Goal: Information Seeking & Learning: Learn about a topic

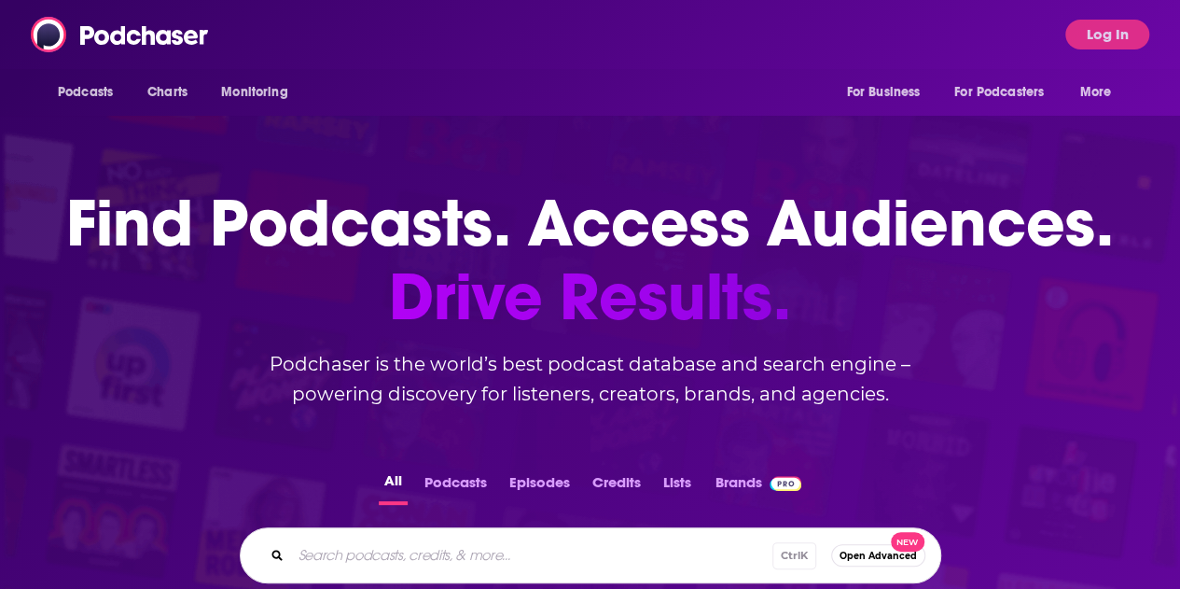
click at [537, 553] on input "Search podcasts, credits, & more..." at bounding box center [531, 555] width 481 height 30
paste input "Shan and RJ"
type input "Shan and RJ"
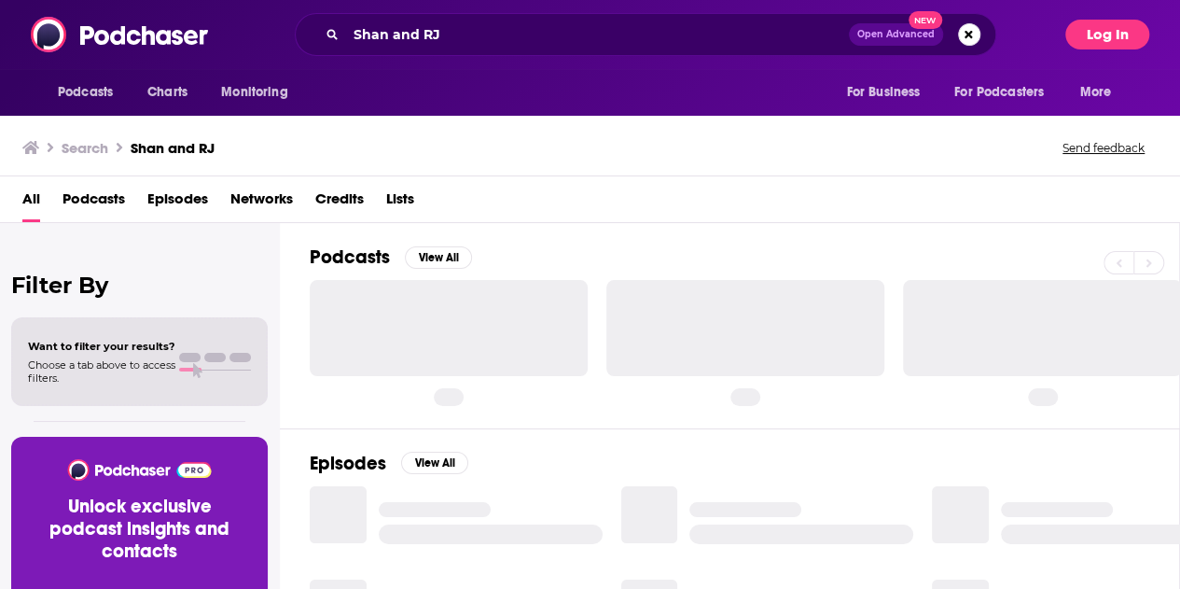
click at [1104, 27] on button "Log In" at bounding box center [1107, 35] width 84 height 30
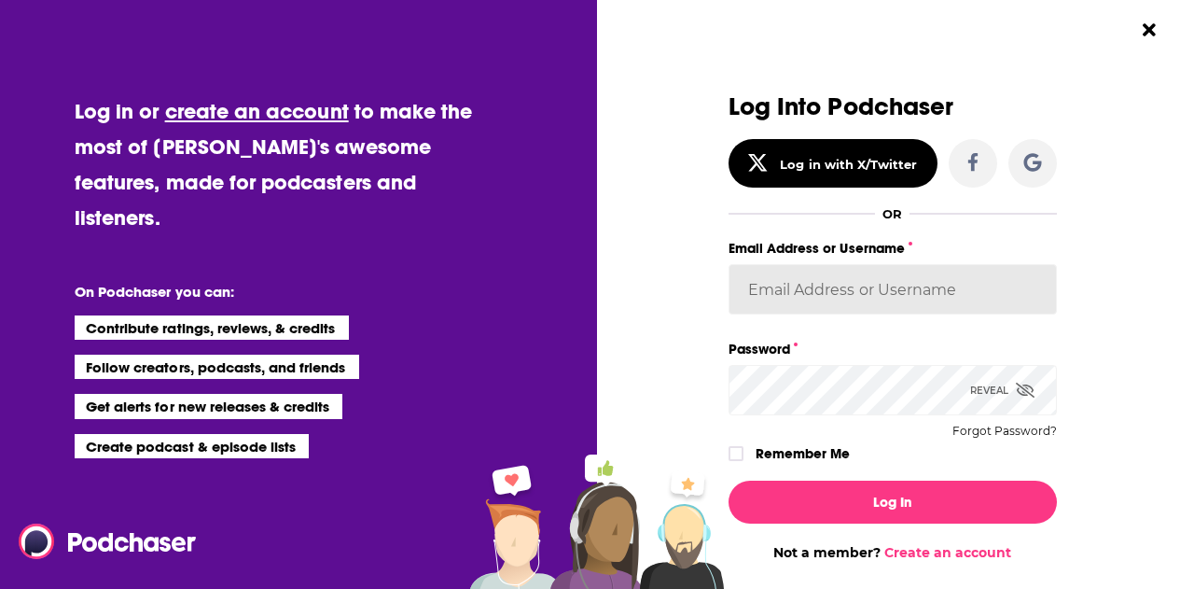
type input "[PERSON_NAME].[PERSON_NAME]"
click at [858, 282] on input "[PERSON_NAME].[PERSON_NAME]" at bounding box center [893, 289] width 328 height 50
click at [737, 450] on div "Dialog" at bounding box center [739, 453] width 20 height 15
click at [731, 451] on icon "Dialog" at bounding box center [736, 453] width 11 height 11
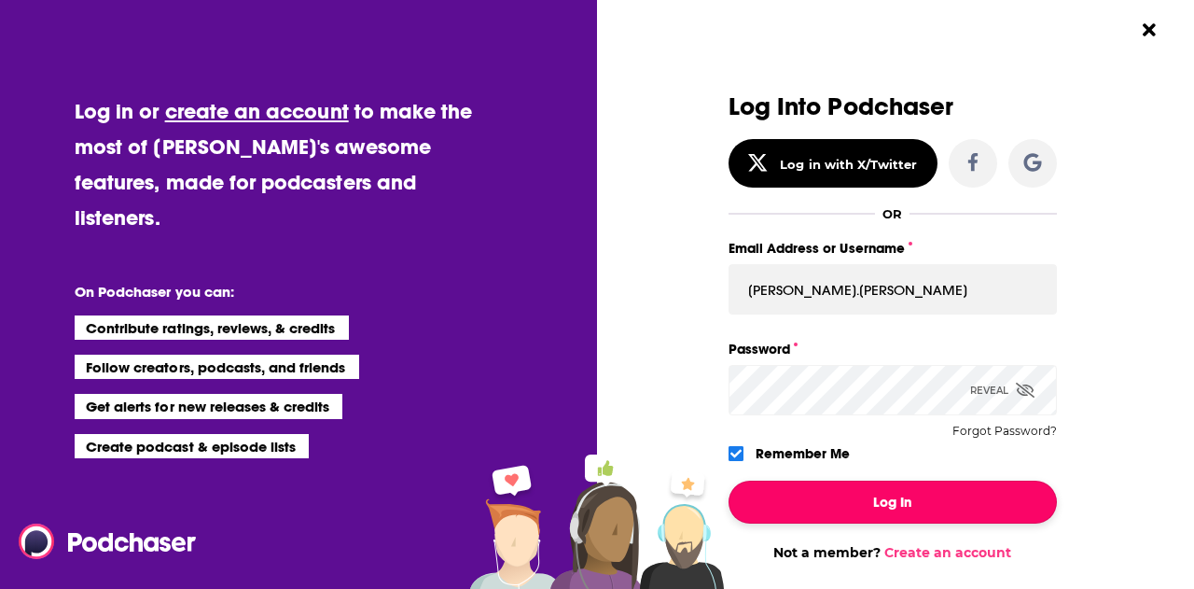
click at [827, 482] on button "Log In" at bounding box center [893, 501] width 328 height 43
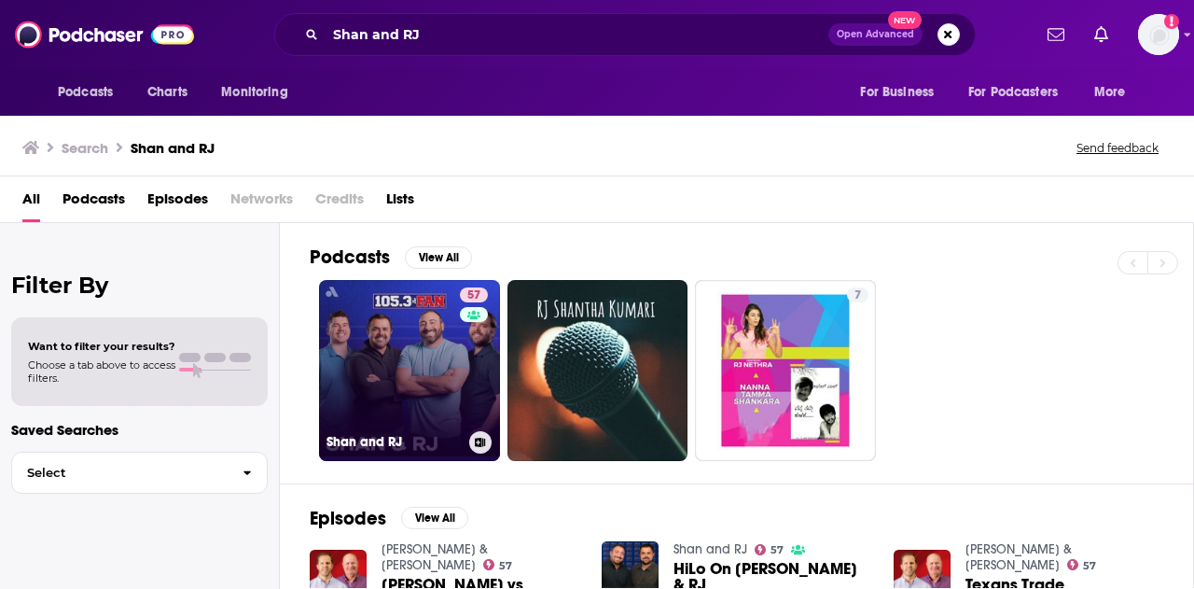
click at [390, 383] on link "57 [PERSON_NAME] and RJ" at bounding box center [409, 370] width 181 height 181
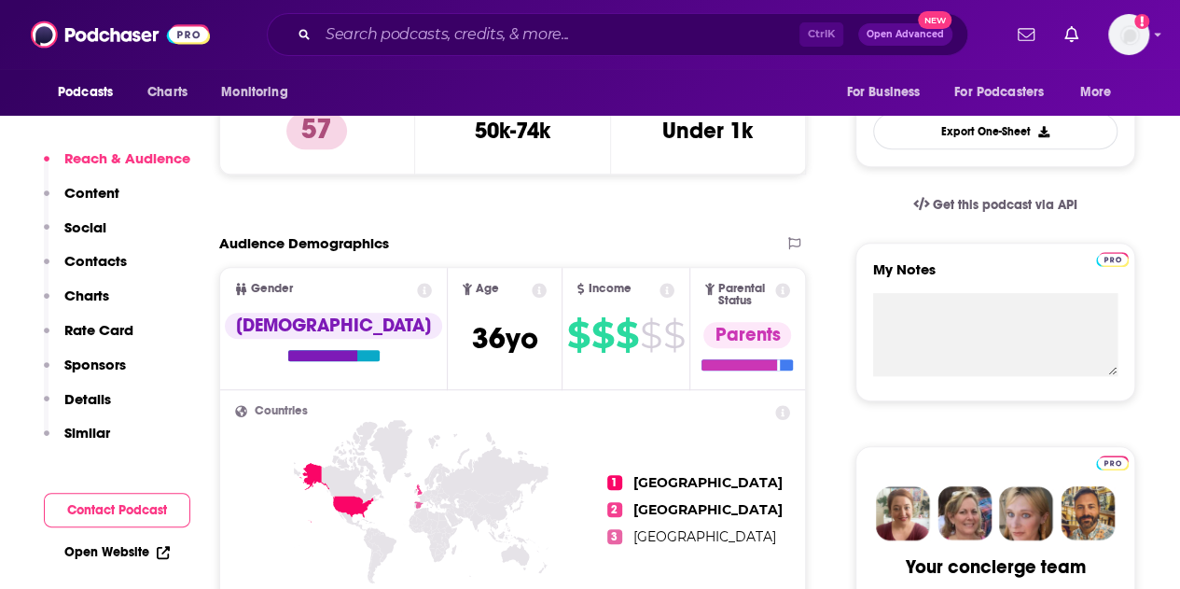
scroll to position [831, 0]
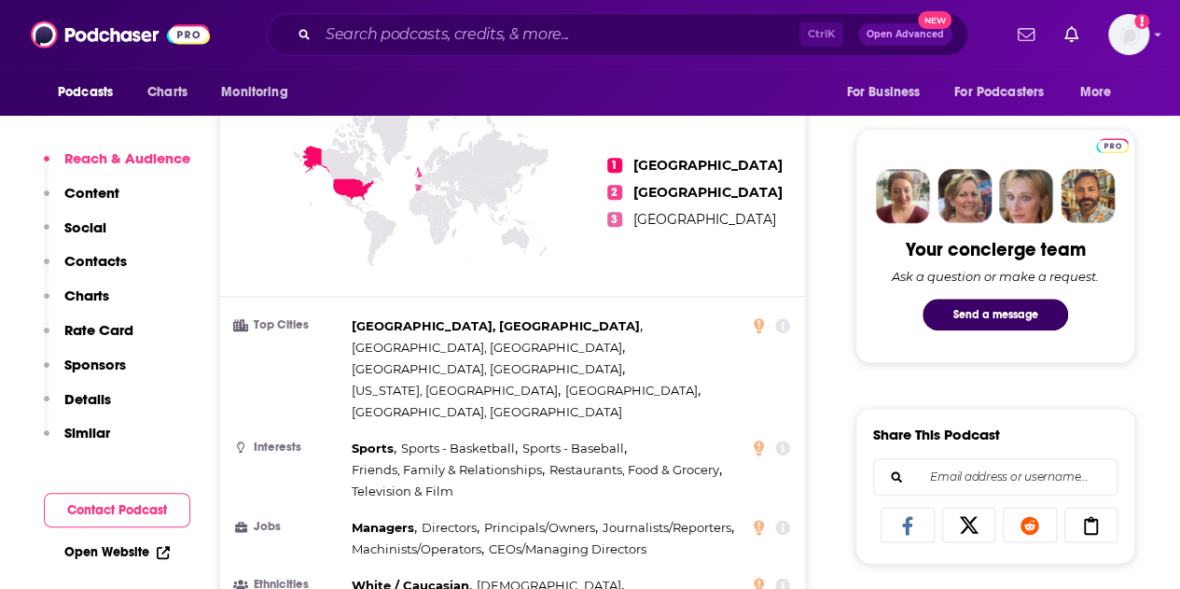
click at [78, 258] on p "Contacts" at bounding box center [95, 261] width 63 height 18
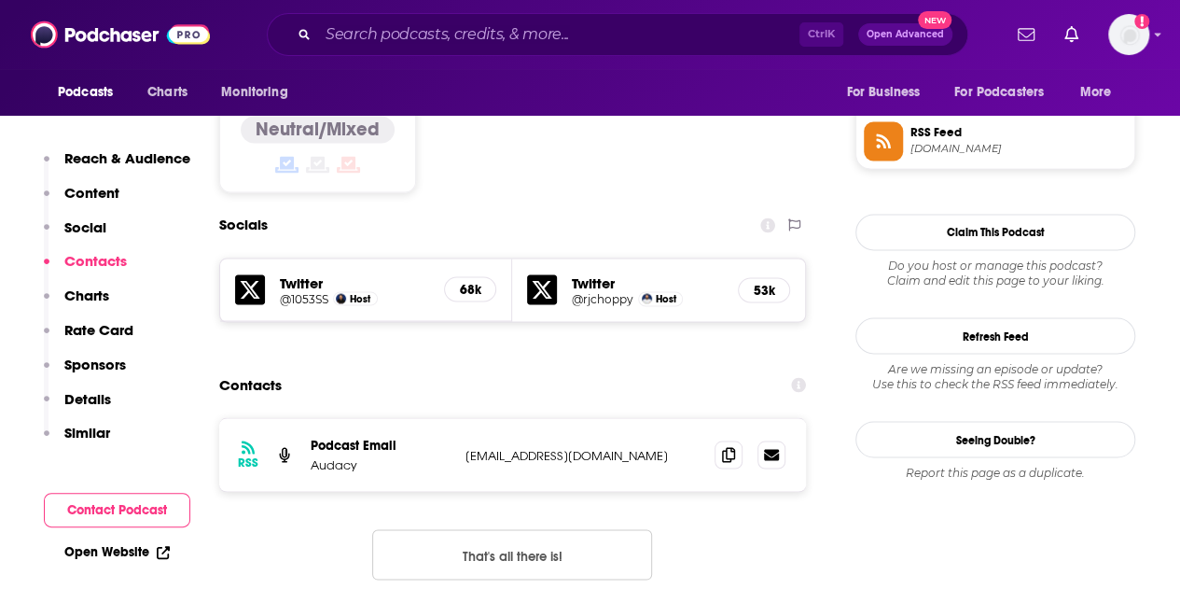
scroll to position [1540, 0]
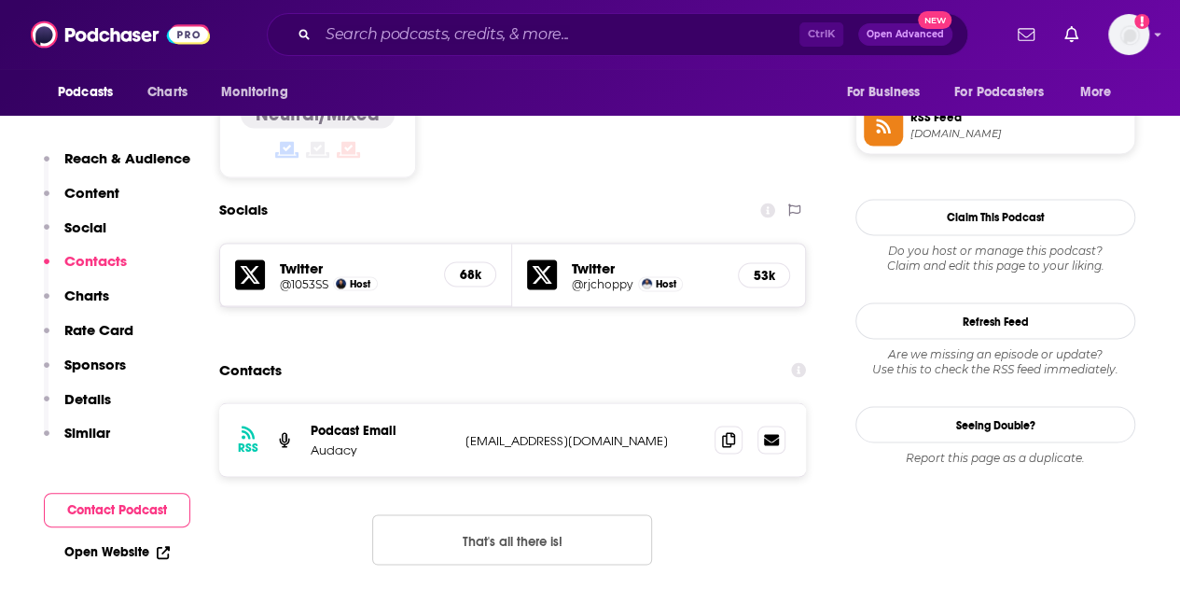
click at [560, 514] on button "That's all there is!" at bounding box center [512, 539] width 280 height 50
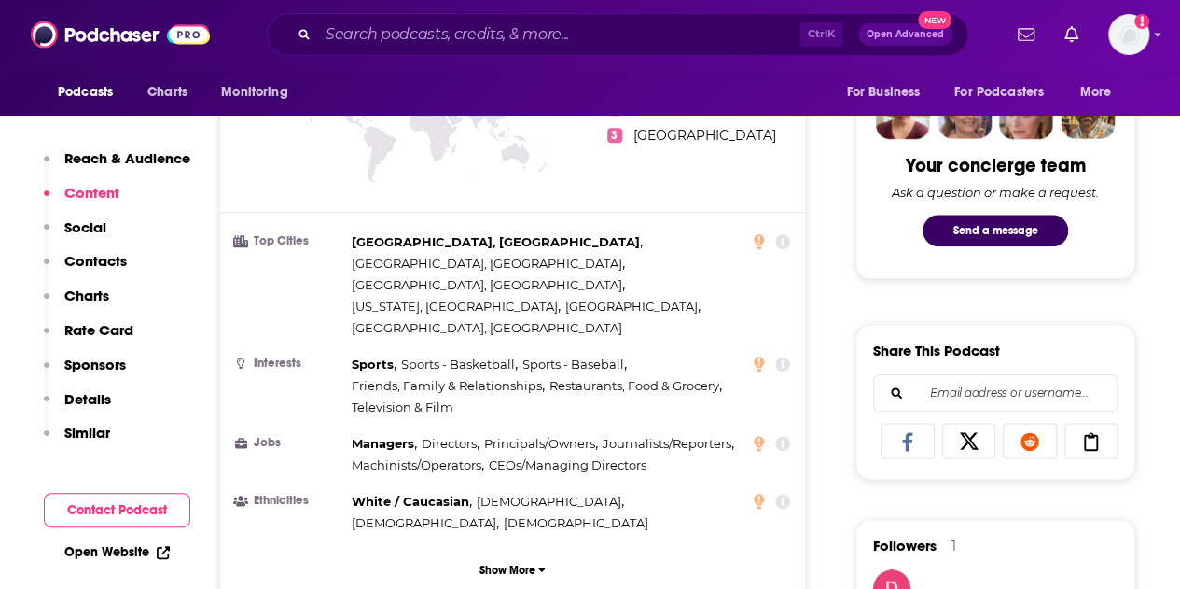
scroll to position [0, 0]
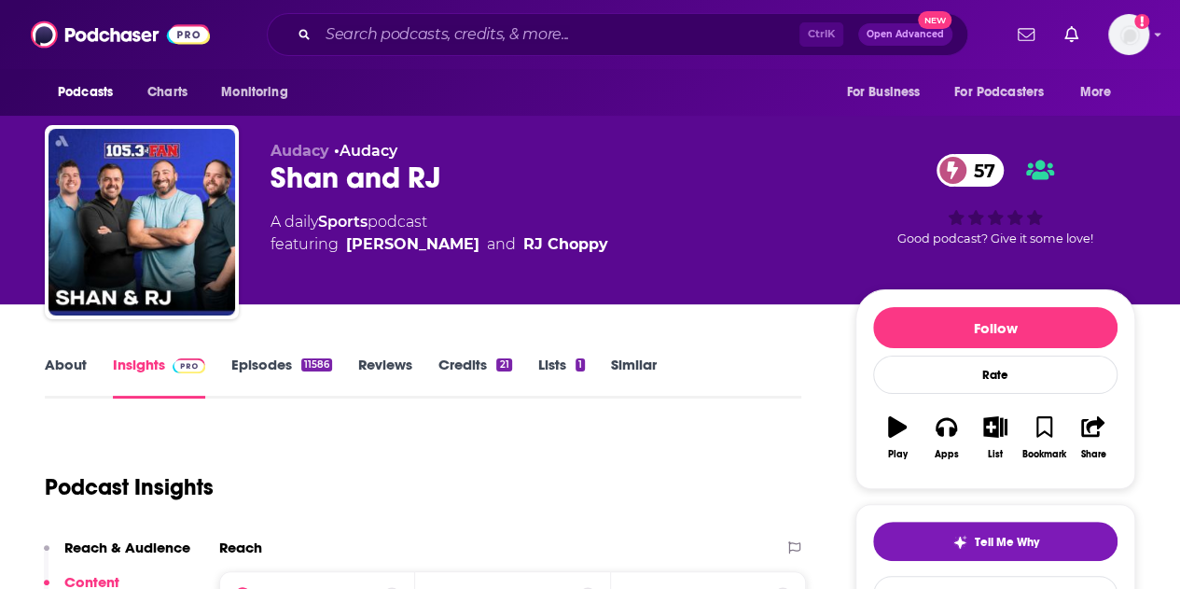
click at [556, 191] on div "Shan and RJ 57" at bounding box center [548, 178] width 555 height 36
click at [575, 44] on input "Search podcasts, credits, & more..." at bounding box center [558, 35] width 481 height 30
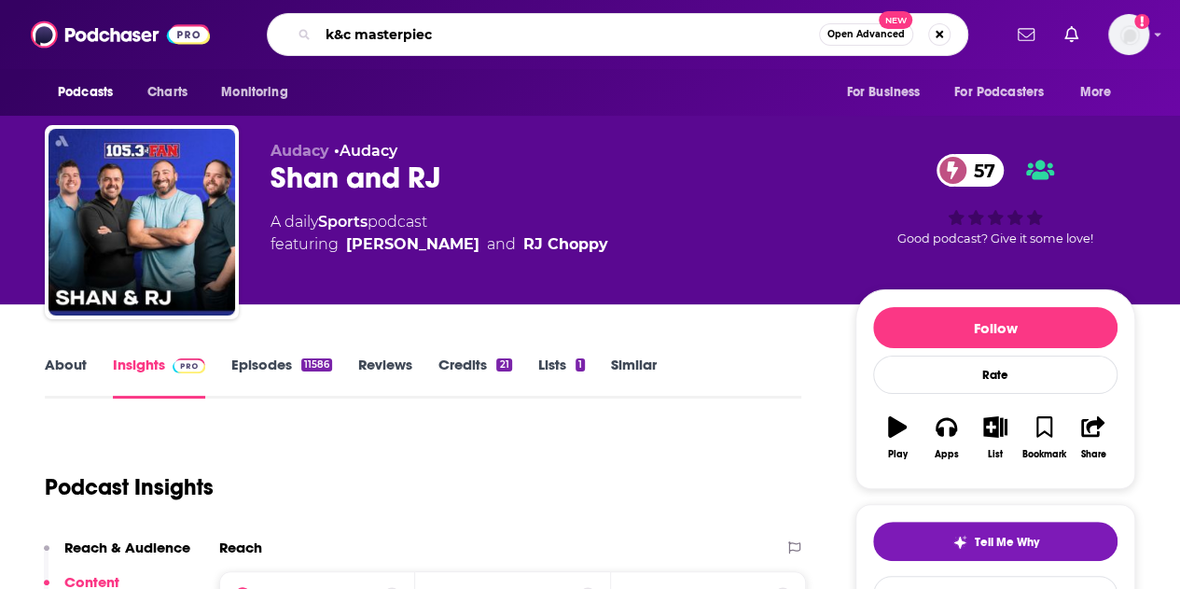
type input "k&c masterpiece"
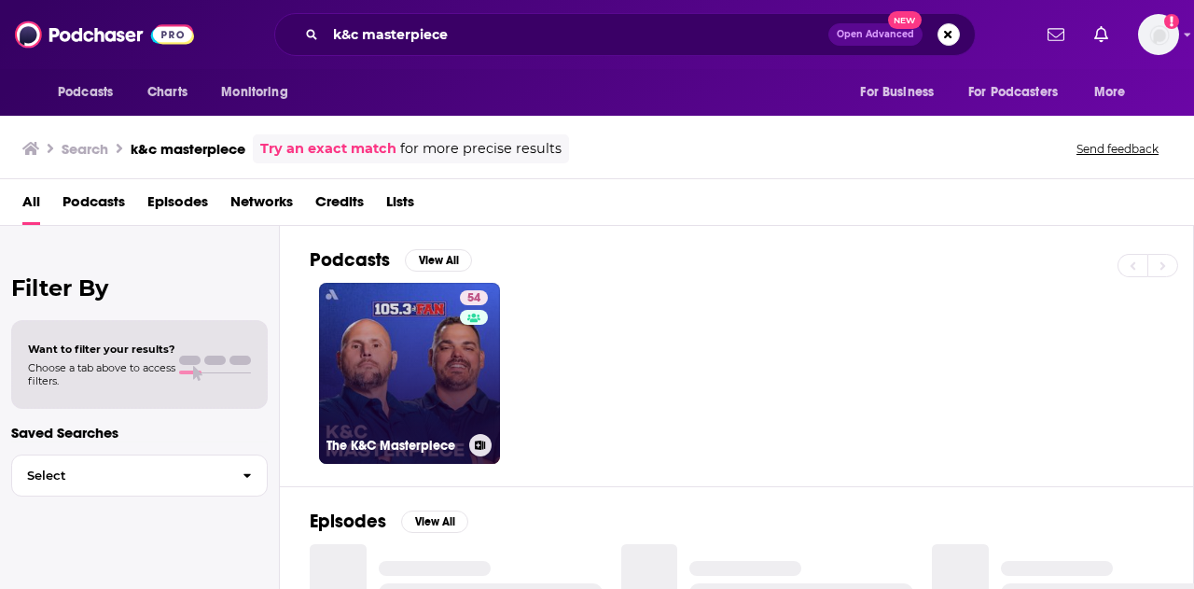
click at [418, 399] on link "54 The K&C Masterpiece" at bounding box center [409, 373] width 181 height 181
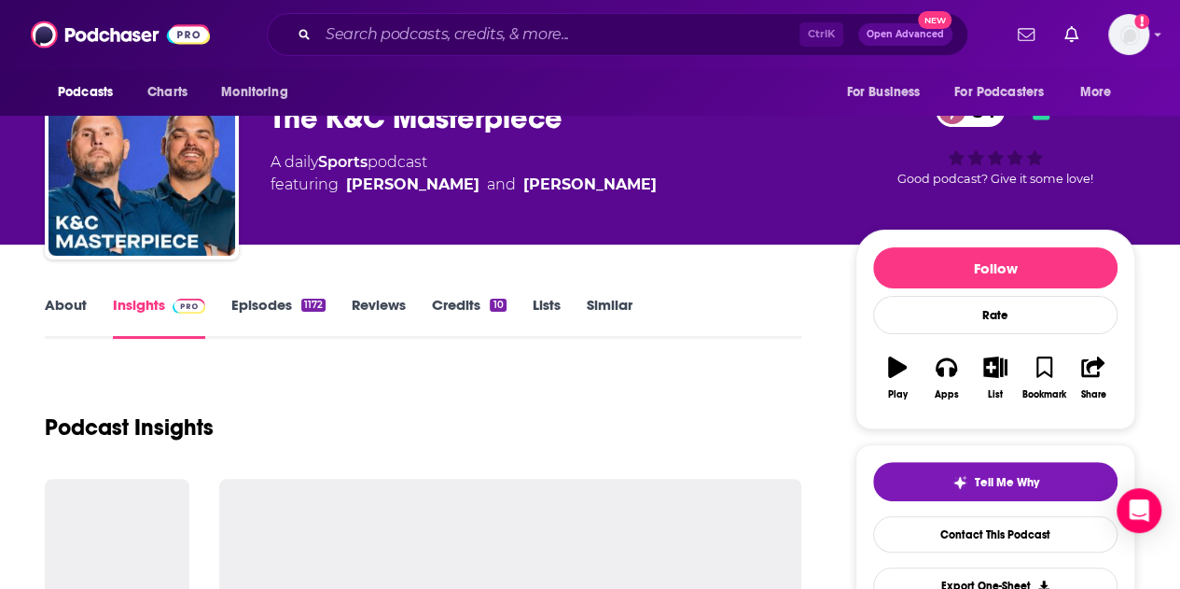
scroll to position [41, 0]
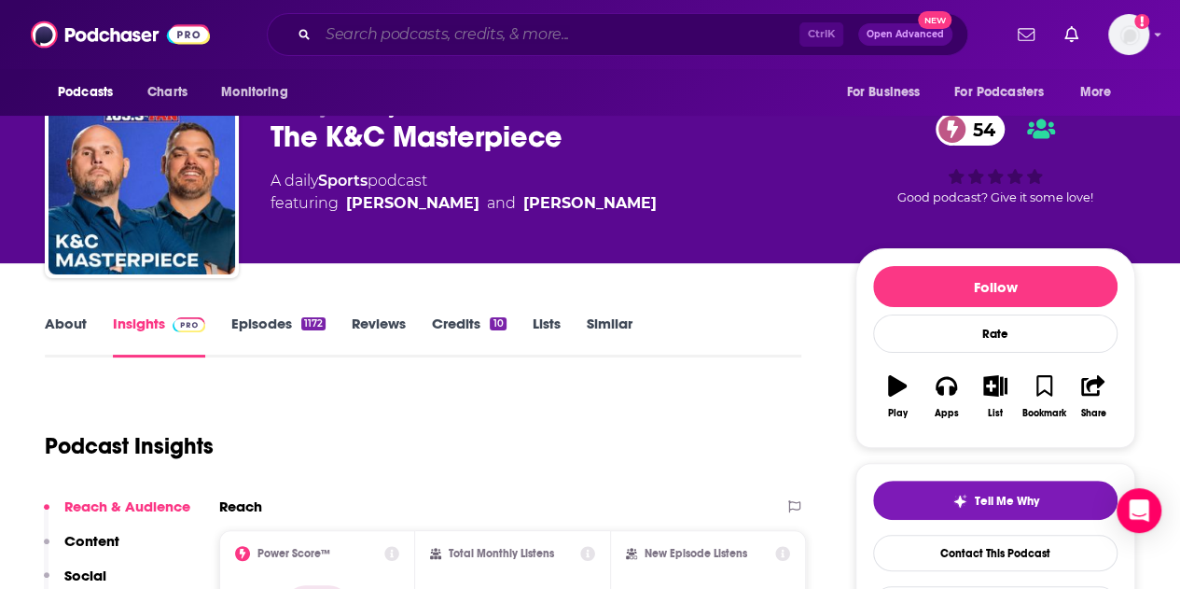
click at [531, 21] on input "Search podcasts, credits, & more..." at bounding box center [558, 35] width 481 height 30
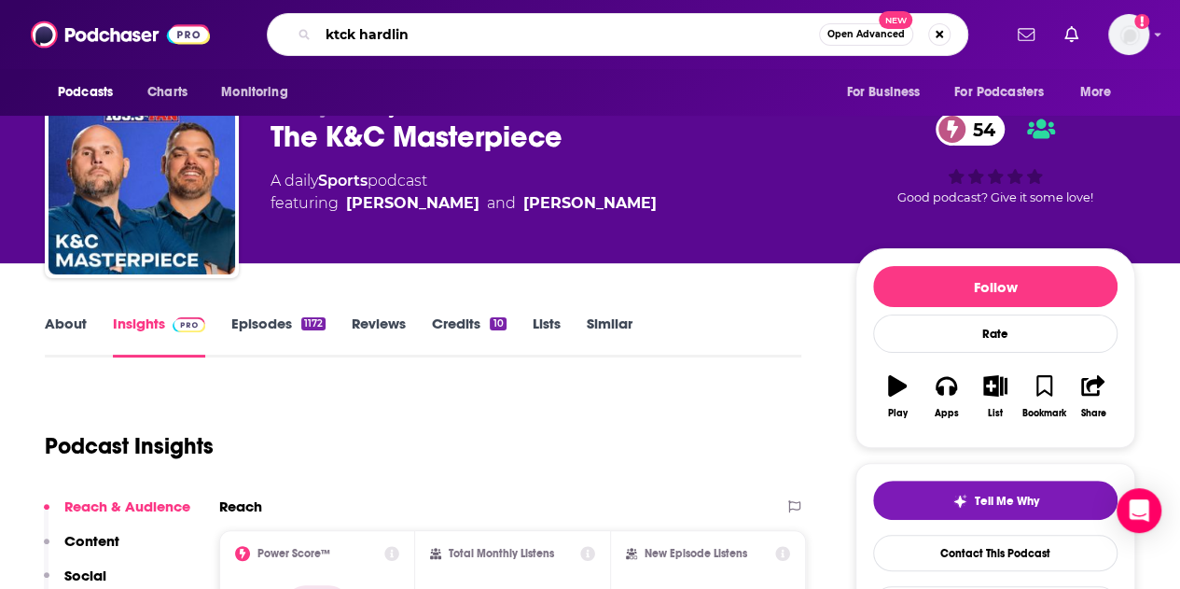
type input "ktck hardline"
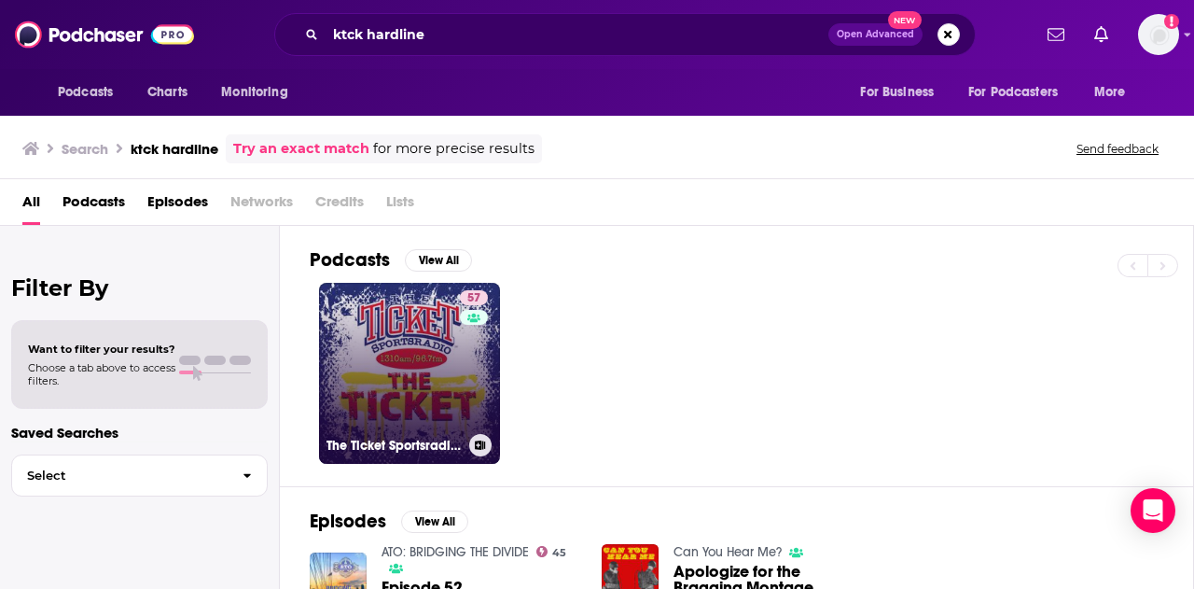
click at [406, 335] on link "57 The Ticket Sportsradio 1310 and 96.7 FM" at bounding box center [409, 373] width 181 height 181
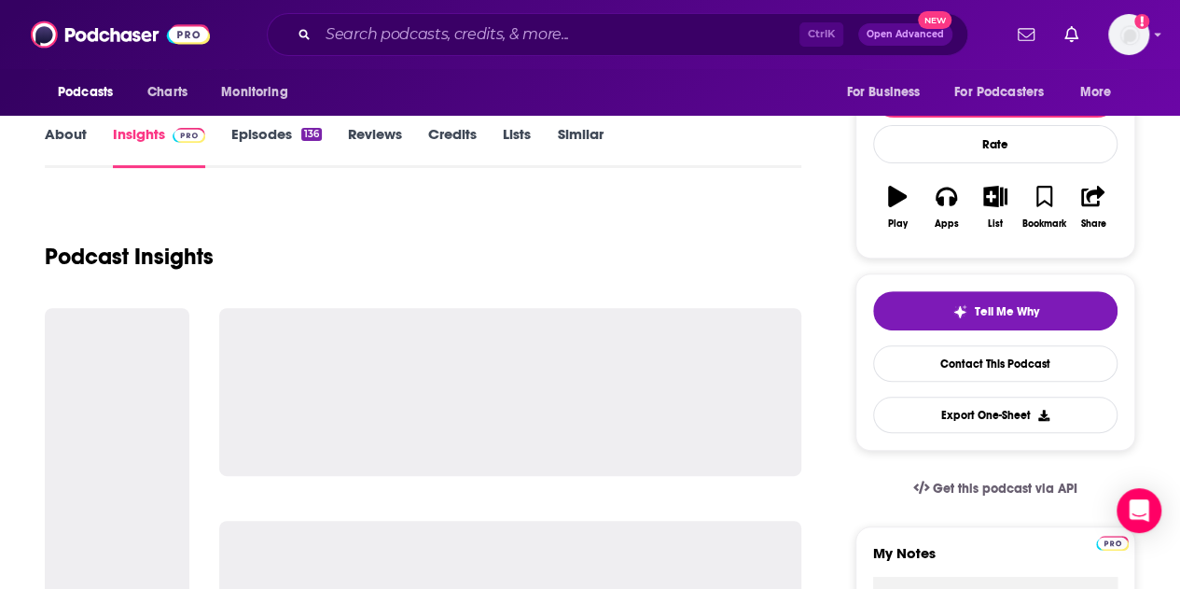
scroll to position [231, 0]
